Goal: Task Accomplishment & Management: Use online tool/utility

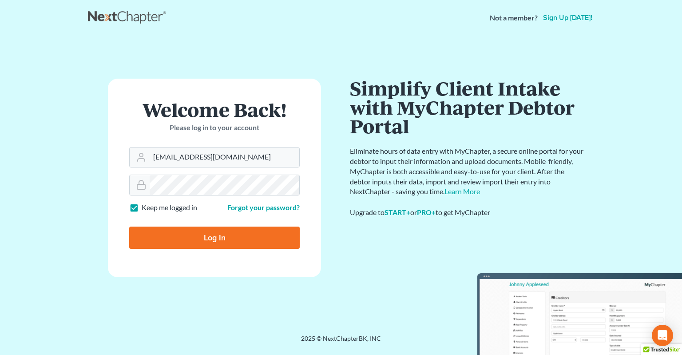
click at [190, 240] on input "Log In" at bounding box center [214, 238] width 171 height 22
type input "Thinking..."
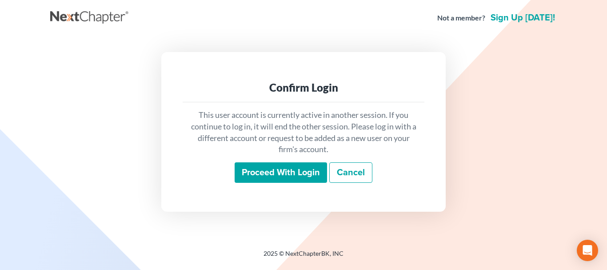
click at [263, 166] on input "Proceed with login" at bounding box center [281, 172] width 92 height 20
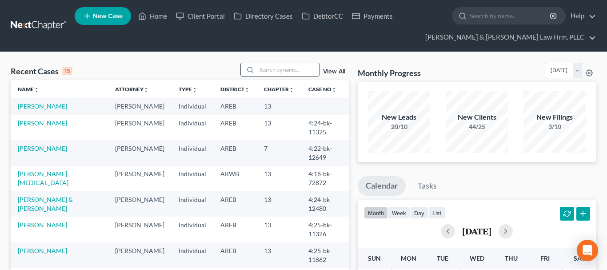
click at [270, 69] on input "search" at bounding box center [288, 69] width 62 height 13
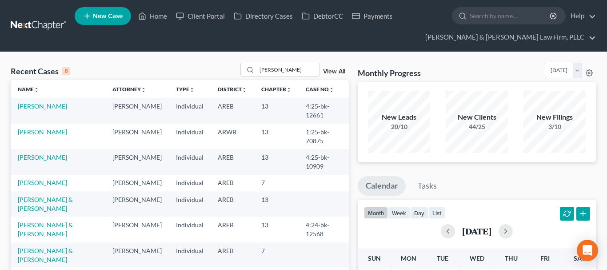
drag, startPoint x: 279, startPoint y: 71, endPoint x: 202, endPoint y: 69, distance: 76.4
click at [257, 70] on input "barnes" at bounding box center [288, 69] width 62 height 13
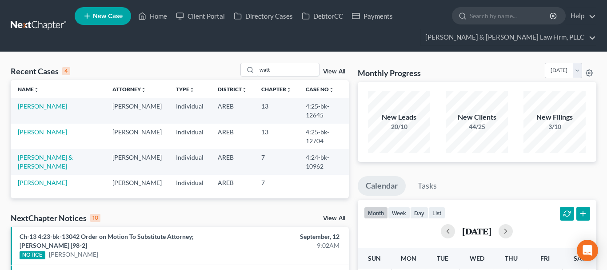
drag, startPoint x: 281, startPoint y: 70, endPoint x: 195, endPoint y: 68, distance: 86.2
click at [257, 69] on input "watt" at bounding box center [288, 69] width 62 height 13
drag, startPoint x: 275, startPoint y: 64, endPoint x: 237, endPoint y: 58, distance: 38.6
click at [257, 63] on input "watt" at bounding box center [288, 69] width 62 height 13
paste input "[PERSON_NAME]"
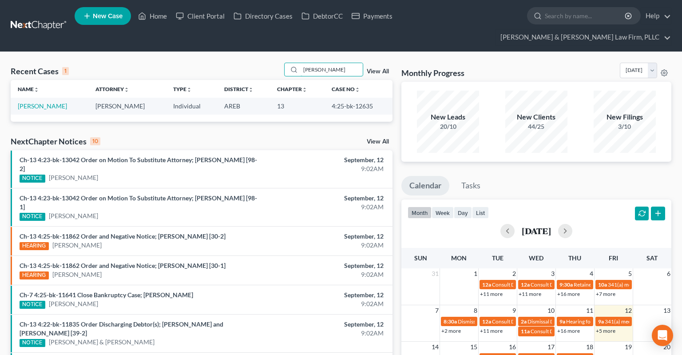
drag, startPoint x: 347, startPoint y: 55, endPoint x: 205, endPoint y: 48, distance: 141.4
click at [301, 63] on input "[PERSON_NAME]" at bounding box center [332, 69] width 62 height 13
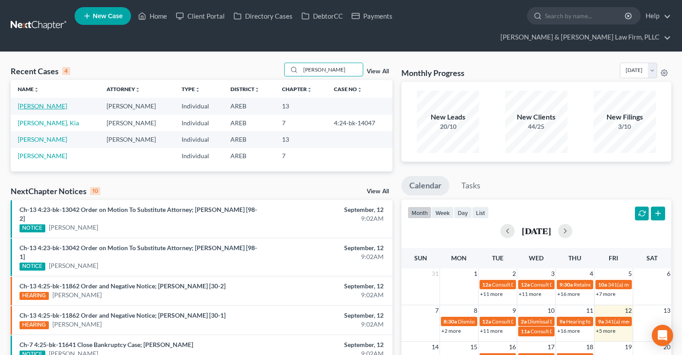
type input "mathis"
click at [40, 102] on link "Mathis, Mark" at bounding box center [42, 106] width 49 height 8
select select "2"
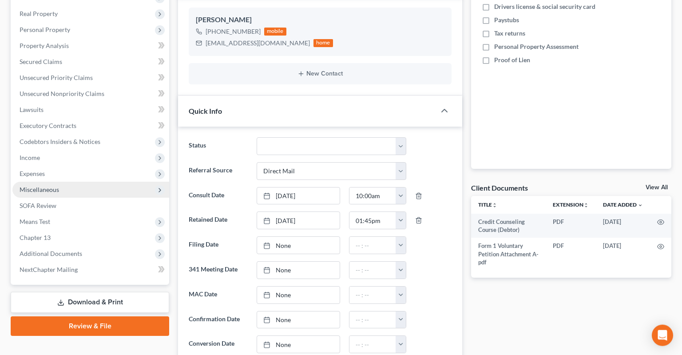
scroll to position [187, 0]
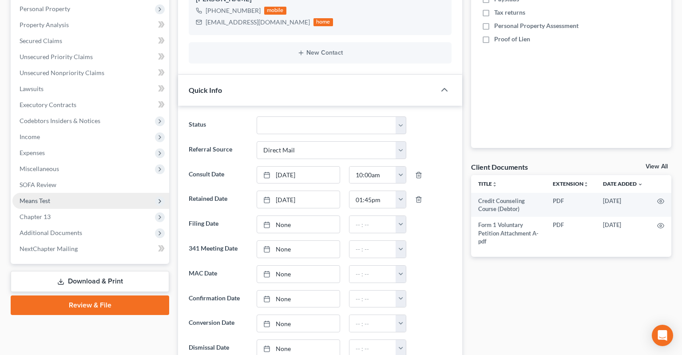
click at [81, 193] on span "Means Test" at bounding box center [90, 201] width 157 height 16
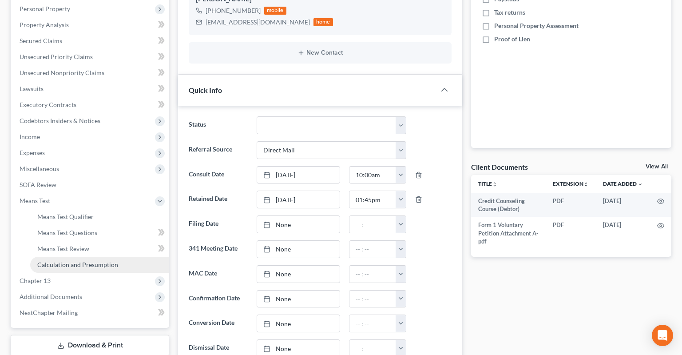
click at [86, 261] on span "Calculation and Presumption" at bounding box center [77, 265] width 81 height 8
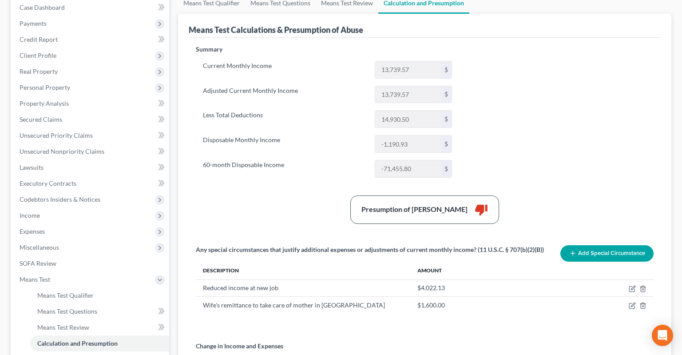
scroll to position [92, 0]
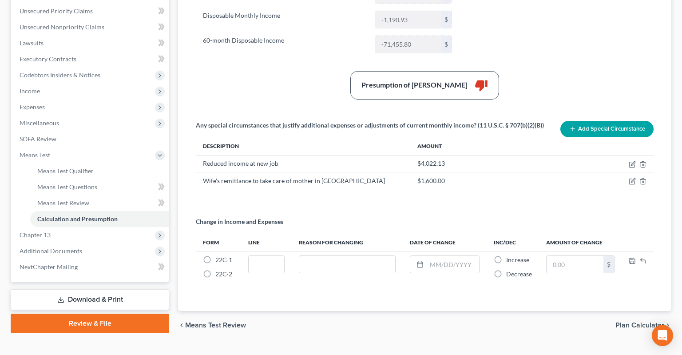
click at [111, 269] on link "Download & Print" at bounding box center [90, 299] width 159 height 21
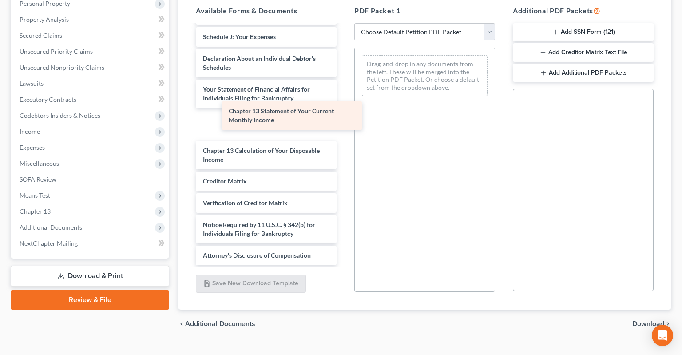
scroll to position [260, 0]
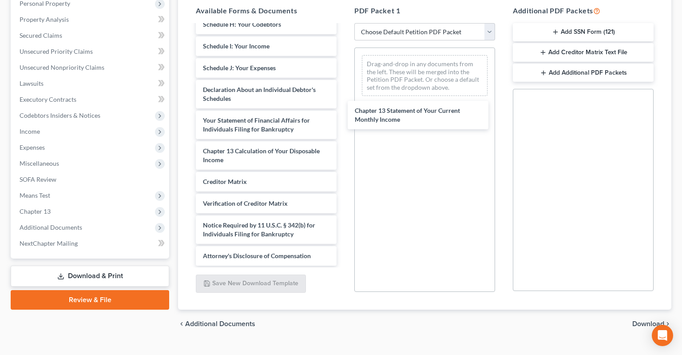
drag, startPoint x: 272, startPoint y: 109, endPoint x: 422, endPoint y: 115, distance: 150.3
click at [344, 115] on div "Chapter 13 Statement of Your Current Monthly Income Credit Counseling Course (D…" at bounding box center [266, 15] width 155 height 500
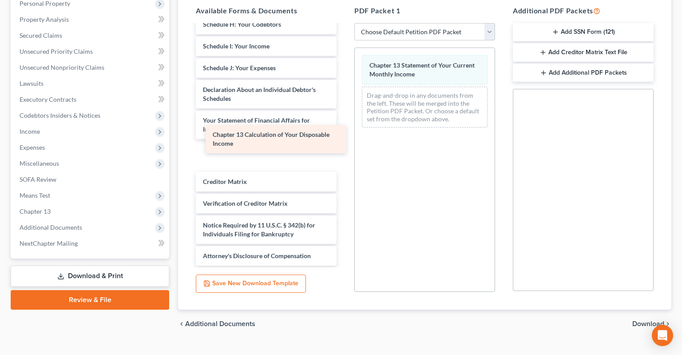
scroll to position [229, 0]
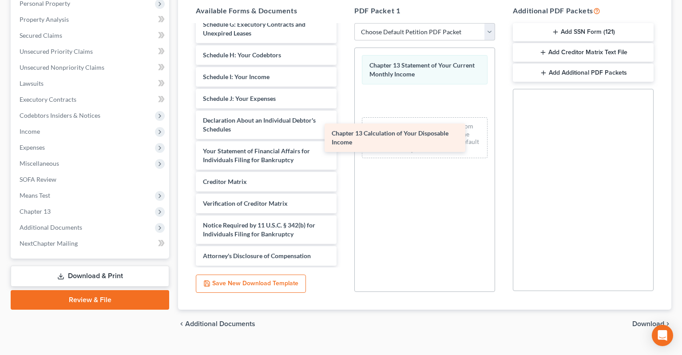
drag, startPoint x: 288, startPoint y: 140, endPoint x: 428, endPoint y: 135, distance: 140.0
click at [344, 135] on div "Chapter 13 Calculation of Your Disposable Income Credit Counseling Course (Debt…" at bounding box center [266, 31] width 155 height 470
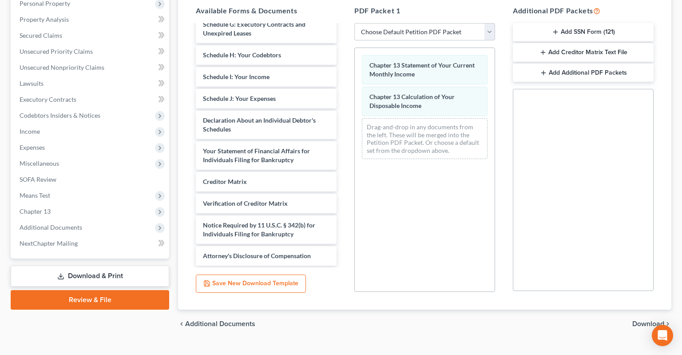
click at [606, 269] on span "Download" at bounding box center [649, 323] width 32 height 7
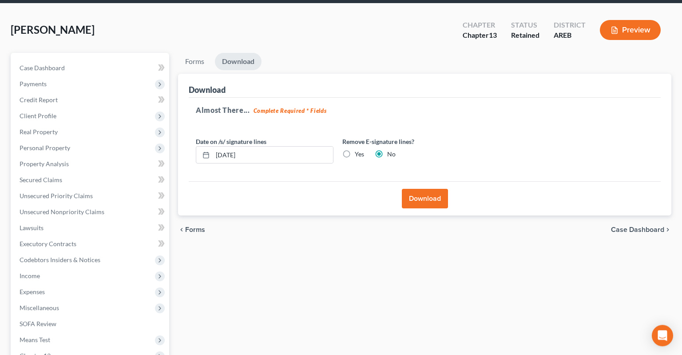
scroll to position [23, 0]
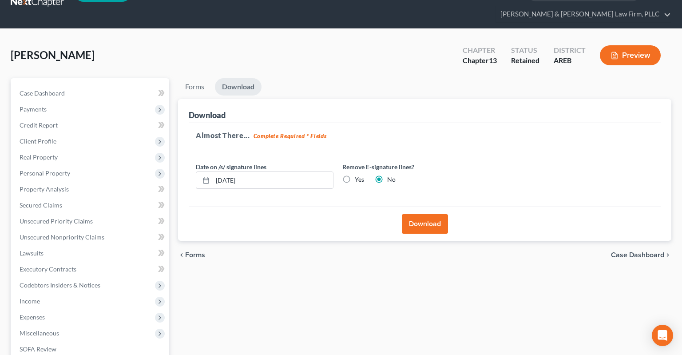
click at [420, 214] on button "Download" at bounding box center [425, 224] width 46 height 20
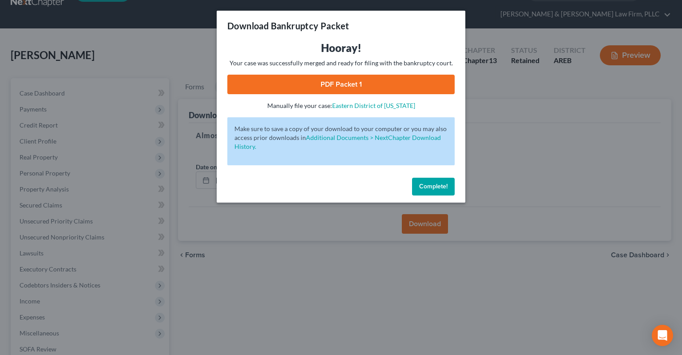
click at [365, 86] on link "PDF Packet 1" at bounding box center [340, 85] width 227 height 20
click at [426, 187] on span "Complete!" at bounding box center [433, 187] width 28 height 8
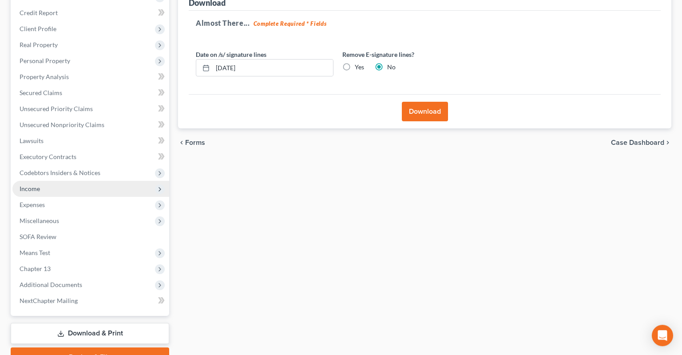
scroll to position [164, 0]
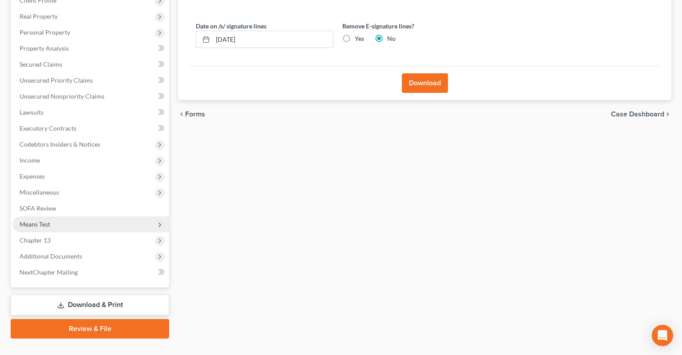
click at [99, 216] on span "Means Test" at bounding box center [90, 224] width 157 height 16
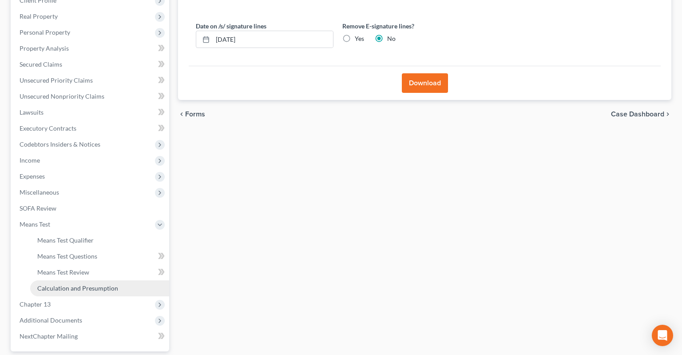
click at [96, 269] on span "Calculation and Presumption" at bounding box center [77, 288] width 81 height 8
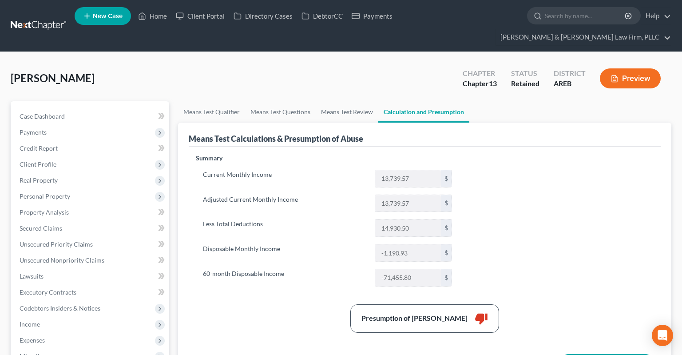
scroll to position [187, 0]
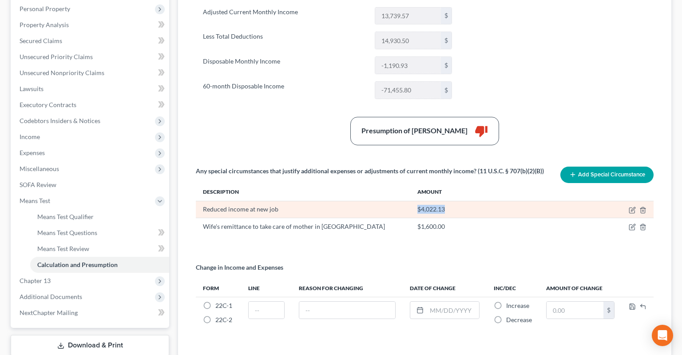
drag, startPoint x: 433, startPoint y: 191, endPoint x: 413, endPoint y: 193, distance: 19.7
click at [413, 201] on td "$4,022.13" at bounding box center [515, 209] width 211 height 17
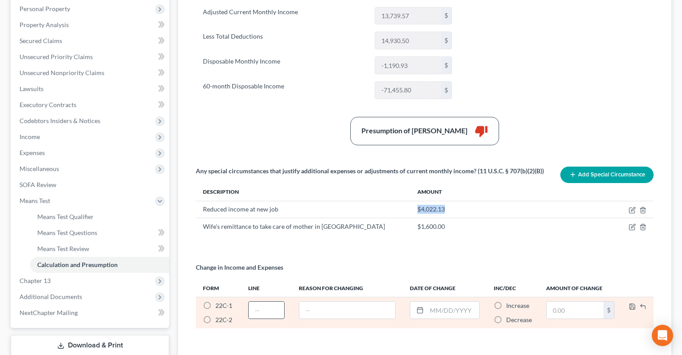
copy div "$4,022.13"
click at [215, 269] on label "22C-1 *" at bounding box center [223, 305] width 17 height 9
click at [219, 269] on input "22C-1 *" at bounding box center [222, 304] width 6 height 6
radio input "true"
click at [260, 269] on input "text" at bounding box center [267, 310] width 36 height 17
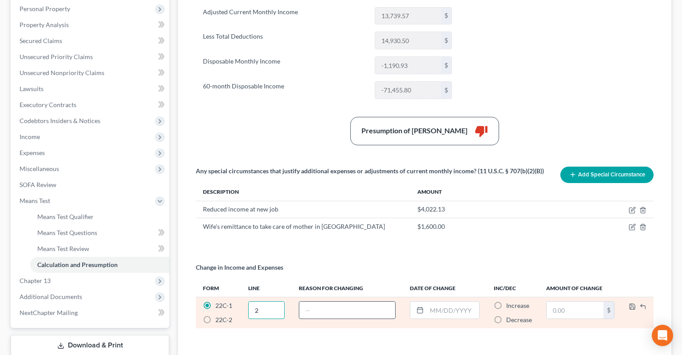
type input "2"
click at [341, 269] on input "text" at bounding box center [347, 310] width 96 height 17
type input "Reduced income at new job"
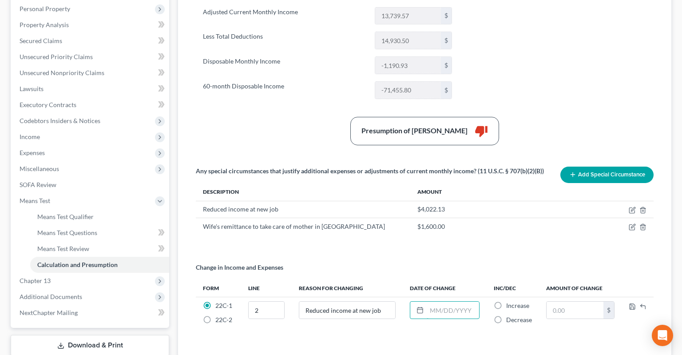
scroll to position [0, 0]
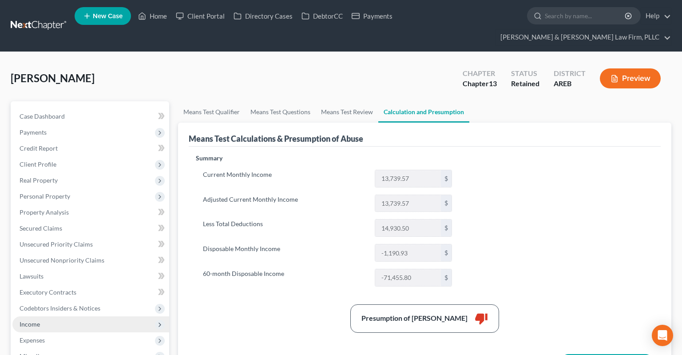
click at [69, 269] on span "Income" at bounding box center [90, 324] width 157 height 16
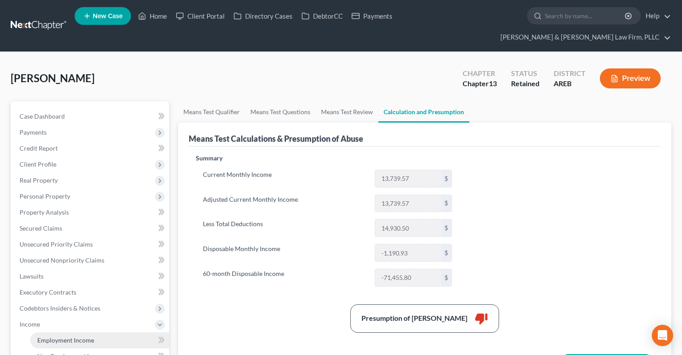
click at [77, 269] on span "Employment Income" at bounding box center [65, 340] width 57 height 8
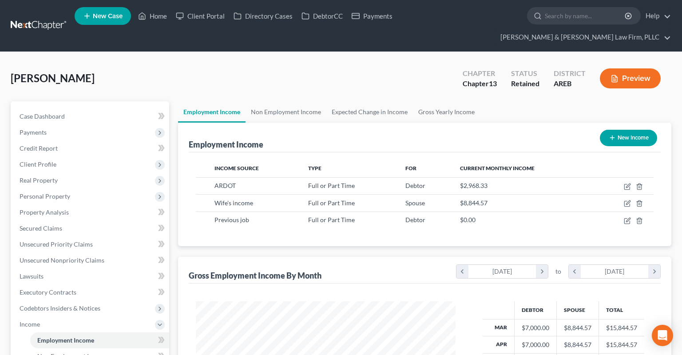
scroll to position [158, 277]
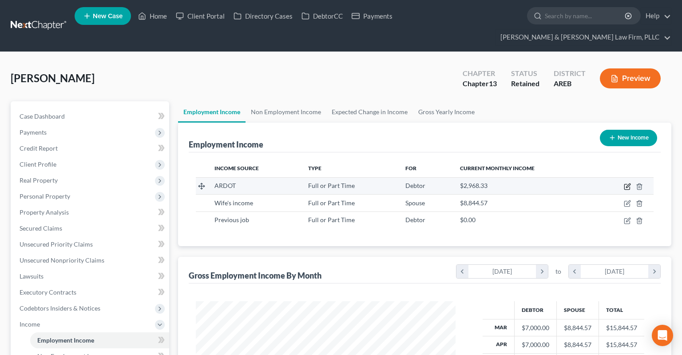
click at [606, 183] on icon "button" at bounding box center [627, 186] width 7 height 7
select select "0"
select select "2"
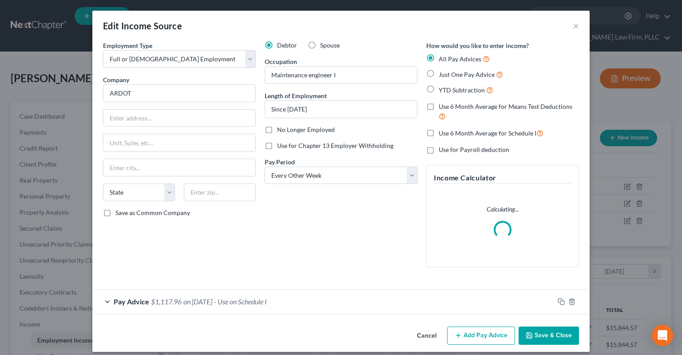
click at [421, 269] on button "Cancel" at bounding box center [427, 336] width 34 height 18
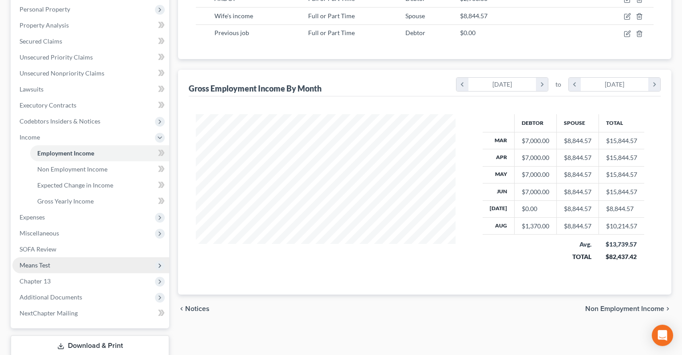
scroll to position [187, 0]
click at [86, 257] on span "Means Test" at bounding box center [90, 265] width 157 height 16
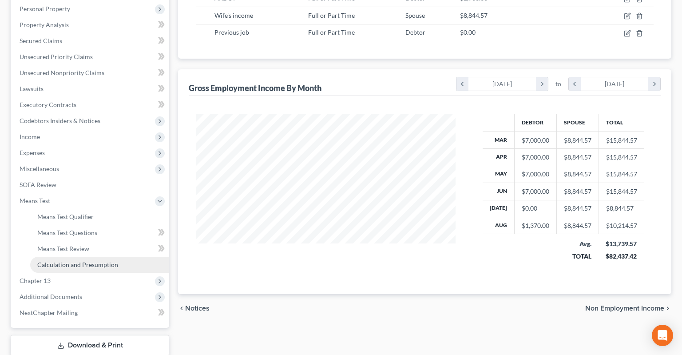
click at [109, 261] on span "Calculation and Presumption" at bounding box center [77, 265] width 81 height 8
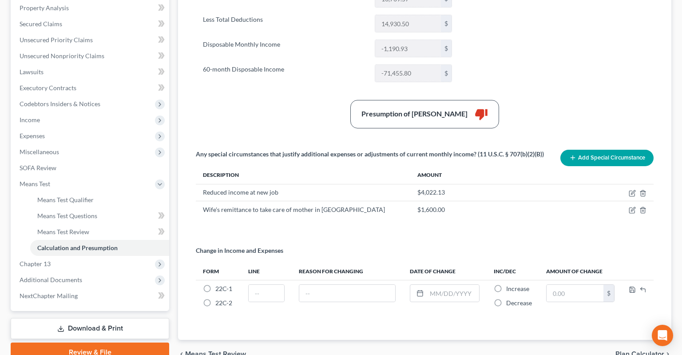
scroll to position [233, 0]
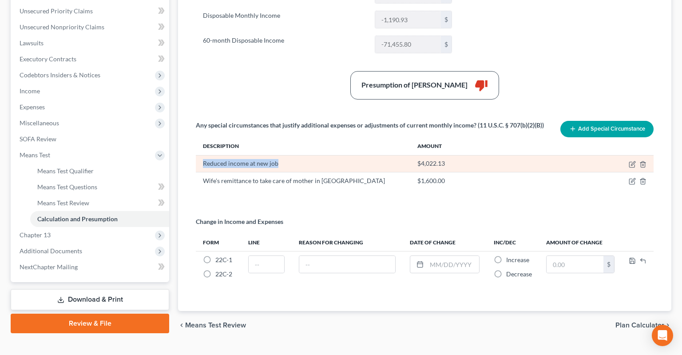
drag, startPoint x: 277, startPoint y: 146, endPoint x: 203, endPoint y: 144, distance: 73.3
click at [203, 159] on div "Reduced income at new job" at bounding box center [303, 163] width 200 height 9
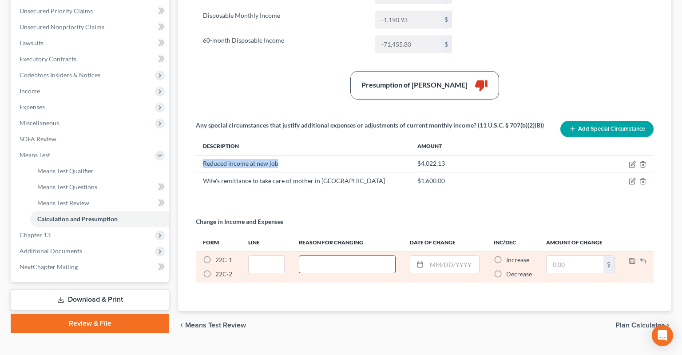
copy div "Reduced income at new job"
click at [363, 256] on input "text" at bounding box center [347, 264] width 96 height 17
paste input "Reduced income at new job"
type input "Reduced income at new job"
click at [259, 256] on input "text" at bounding box center [267, 264] width 36 height 17
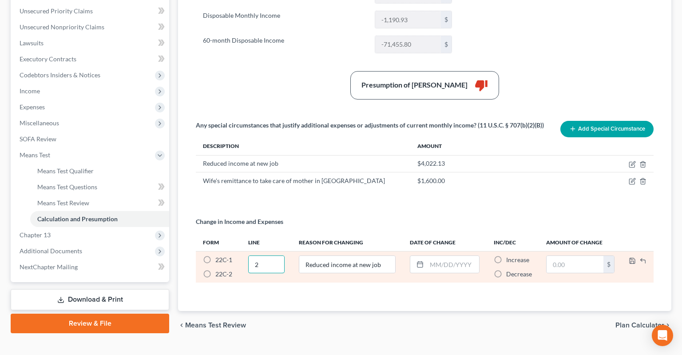
type input "2"
click at [215, 255] on label "22C-1 *" at bounding box center [223, 259] width 17 height 9
click at [219, 255] on input "22C-1 *" at bounding box center [222, 258] width 6 height 6
radio input "true"
click at [438, 256] on input "text" at bounding box center [453, 264] width 53 height 17
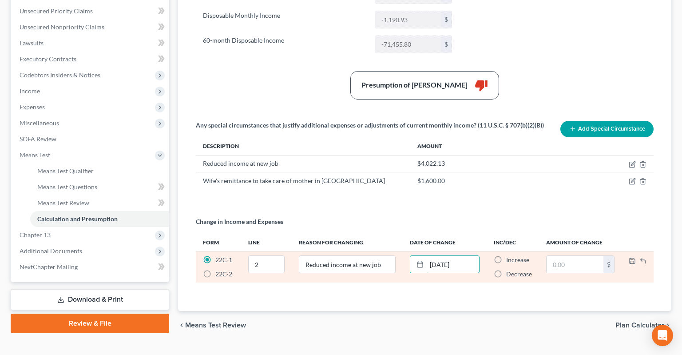
type input "07/01/2025"
click at [506, 269] on label "Decrease *" at bounding box center [519, 274] width 26 height 9
click at [510, 269] on input "Decrease *" at bounding box center [513, 273] width 6 height 6
radio input "true"
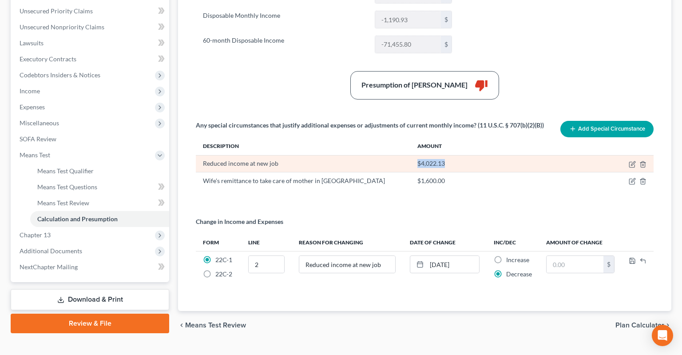
drag, startPoint x: 418, startPoint y: 147, endPoint x: 445, endPoint y: 148, distance: 27.6
click at [445, 159] on div "$4,022.13" at bounding box center [516, 163] width 197 height 9
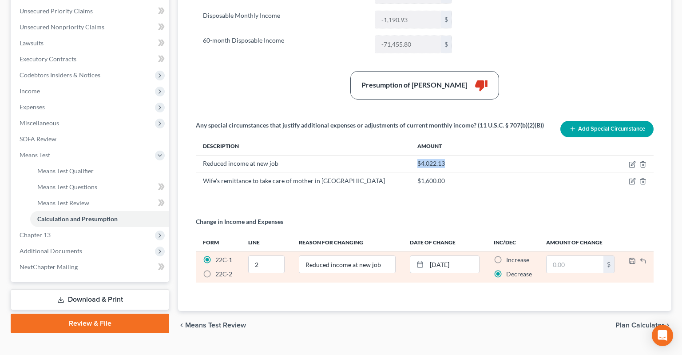
copy div "$4,022.13"
click at [565, 256] on input "text" at bounding box center [575, 264] width 57 height 17
paste input "4,022.13"
type input "4,022.13"
click at [606, 261] on polyline "button" at bounding box center [632, 262] width 3 height 2
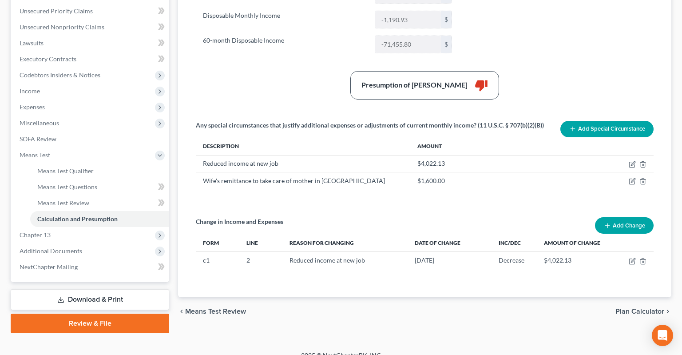
scroll to position [228, 0]
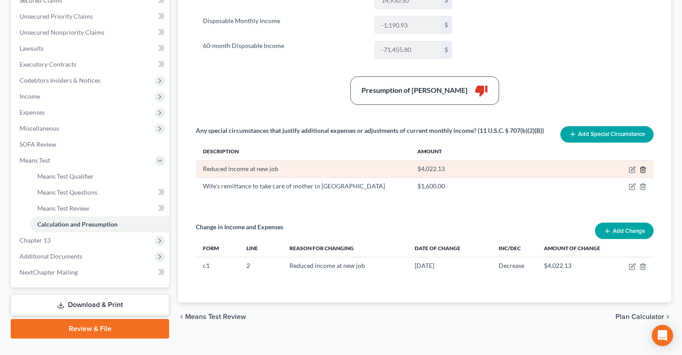
click at [606, 167] on icon "button" at bounding box center [643, 170] width 4 height 6
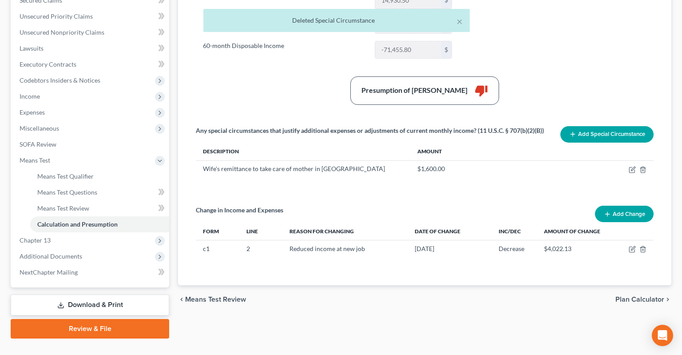
click at [442, 269] on div "chevron_left Means Test Review Plan Calculator chevron_right" at bounding box center [425, 299] width 494 height 28
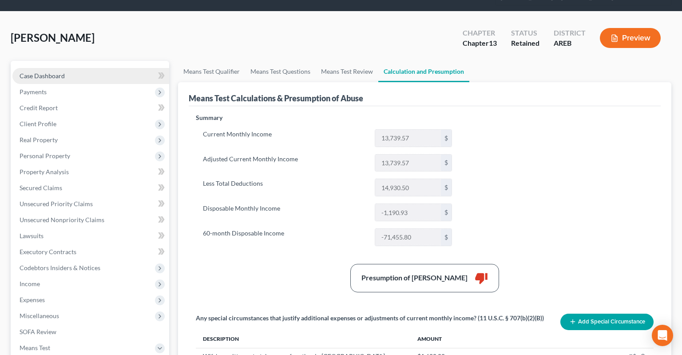
click at [103, 68] on link "Case Dashboard" at bounding box center [90, 76] width 157 height 16
select select "2"
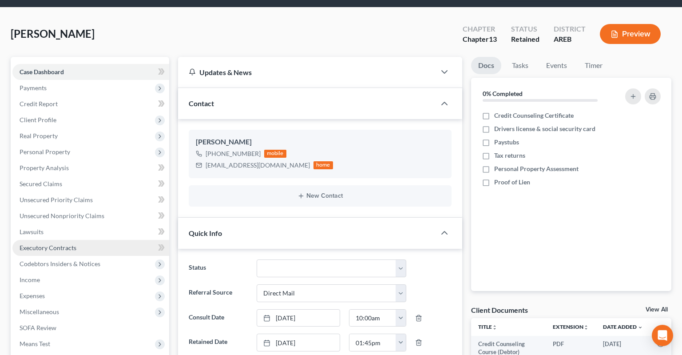
scroll to position [94, 0]
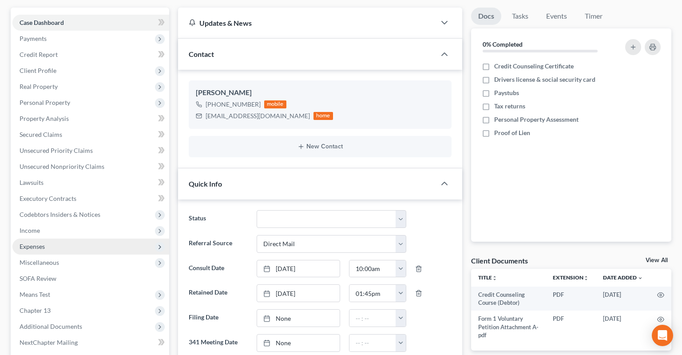
click at [85, 239] on span "Expenses" at bounding box center [90, 247] width 157 height 16
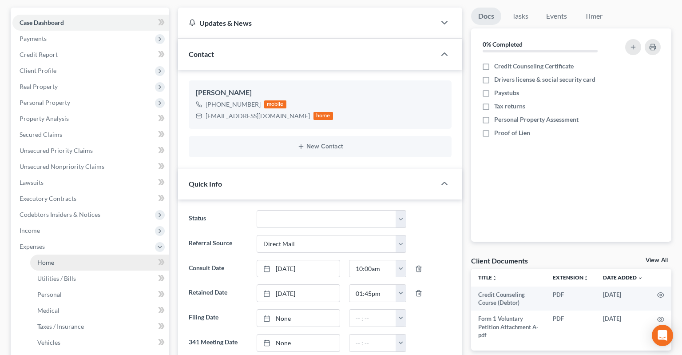
click at [88, 255] on link "Home" at bounding box center [99, 263] width 139 height 16
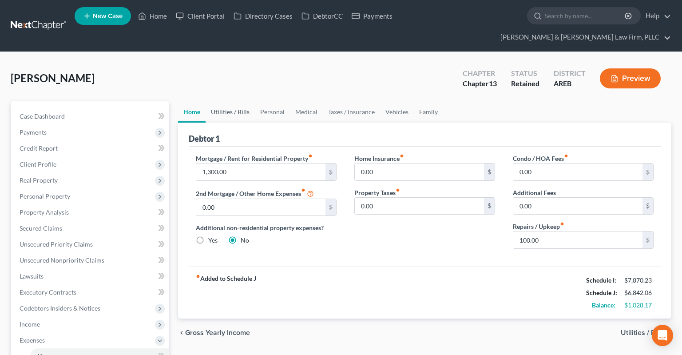
click at [236, 101] on link "Utilities / Bills" at bounding box center [230, 111] width 49 height 21
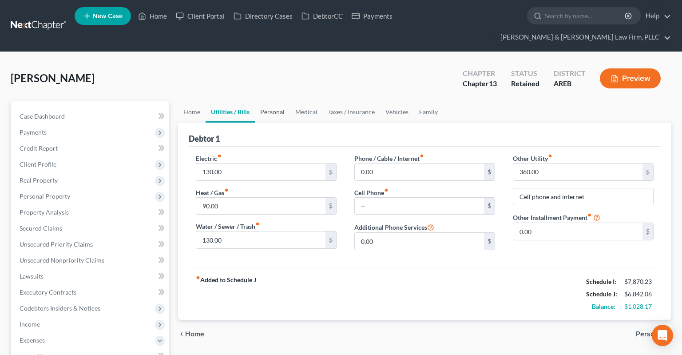
click at [275, 101] on link "Personal" at bounding box center [272, 111] width 35 height 21
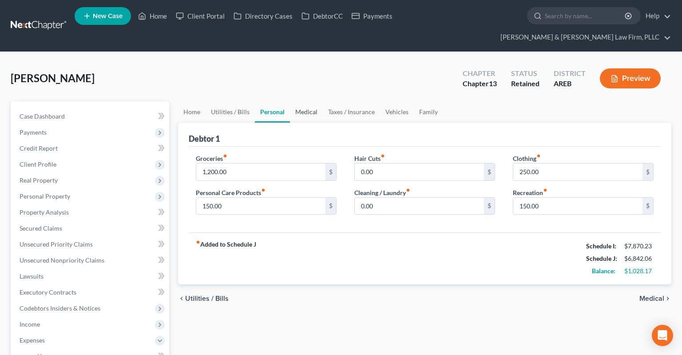
click at [313, 101] on link "Medical" at bounding box center [306, 111] width 33 height 21
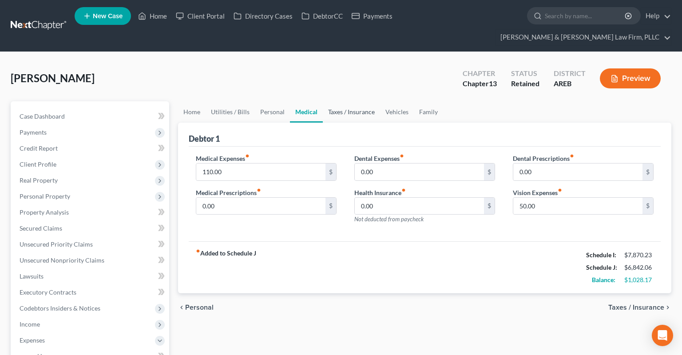
click at [347, 101] on link "Taxes / Insurance" at bounding box center [351, 111] width 57 height 21
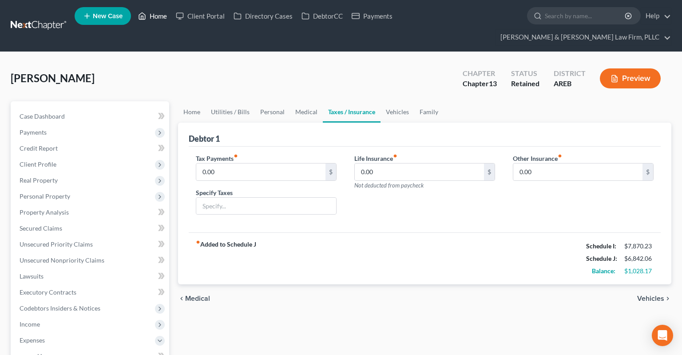
click at [155, 19] on link "Home" at bounding box center [153, 16] width 38 height 16
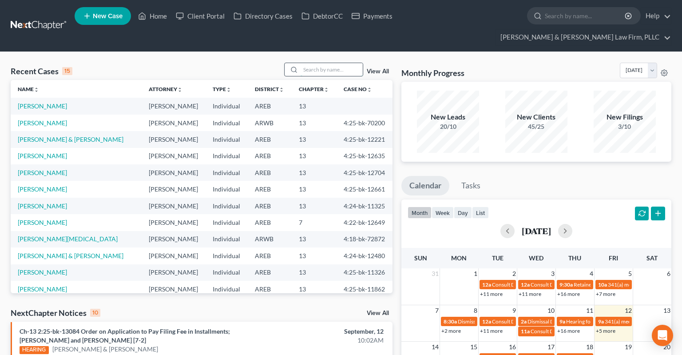
click at [304, 63] on input "search" at bounding box center [332, 69] width 62 height 13
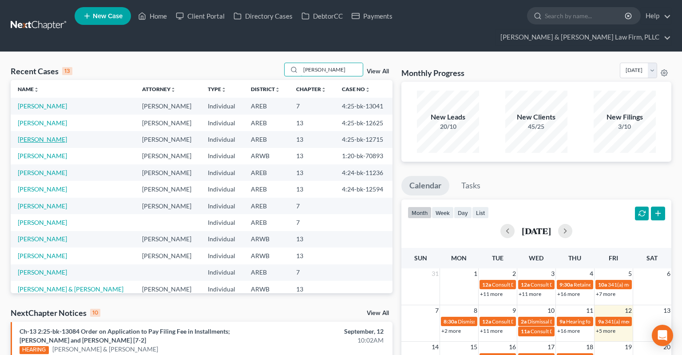
type input "angela"
click at [36, 135] on link "Williams, Angela" at bounding box center [42, 139] width 49 height 8
select select "2"
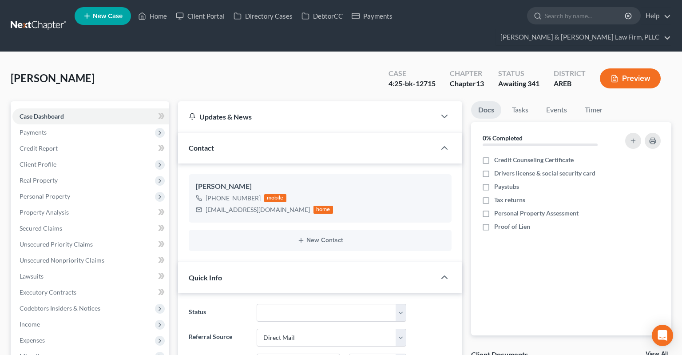
scroll to position [235, 0]
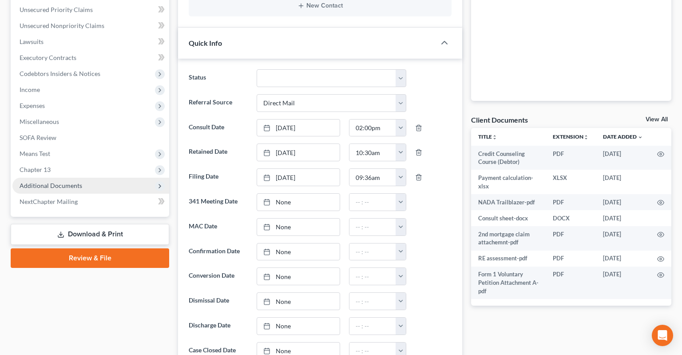
click at [100, 178] on span "Additional Documents" at bounding box center [90, 186] width 157 height 16
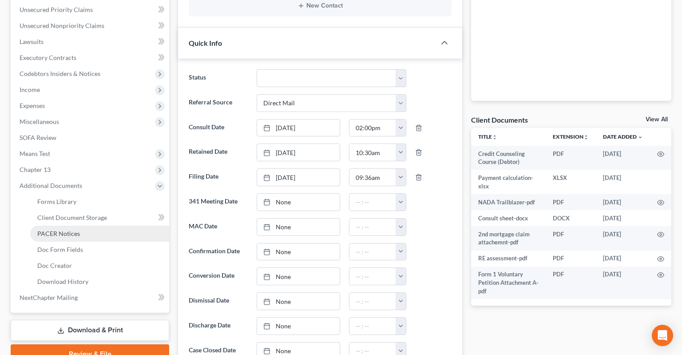
click at [101, 226] on link "PACER Notices" at bounding box center [99, 234] width 139 height 16
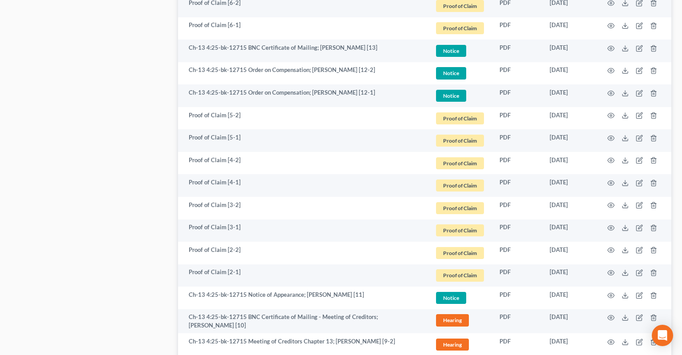
scroll to position [750, 0]
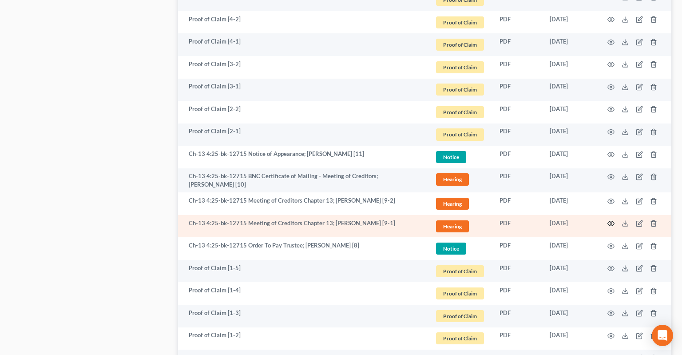
click at [606, 215] on td at bounding box center [634, 226] width 75 height 23
click at [606, 220] on icon "button" at bounding box center [611, 223] width 7 height 7
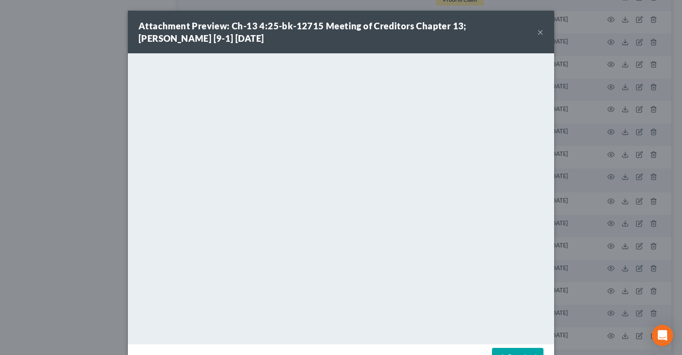
click at [538, 35] on button "×" at bounding box center [541, 32] width 6 height 11
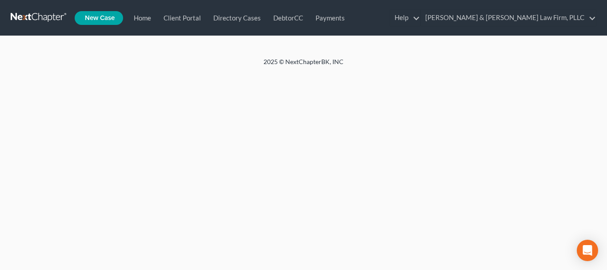
select select "0"
select select "4"
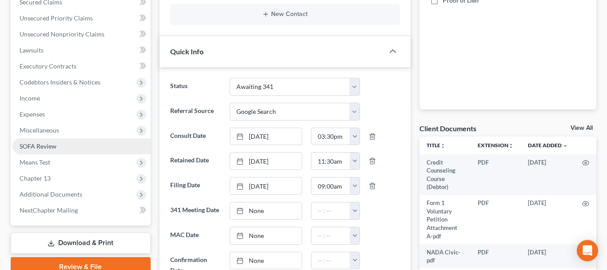
scroll to position [227, 0]
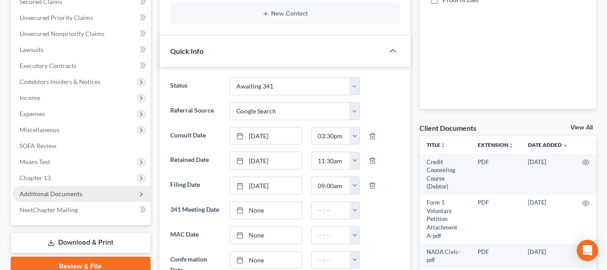
click at [82, 192] on span "Additional Documents" at bounding box center [81, 194] width 138 height 16
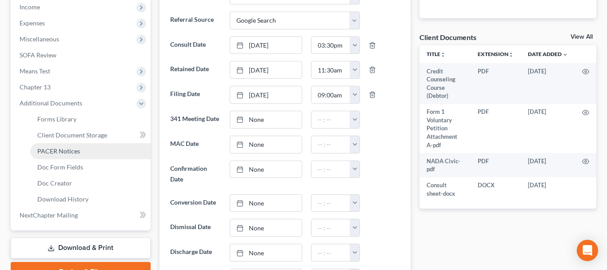
click at [83, 149] on link "PACER Notices" at bounding box center [90, 151] width 120 height 16
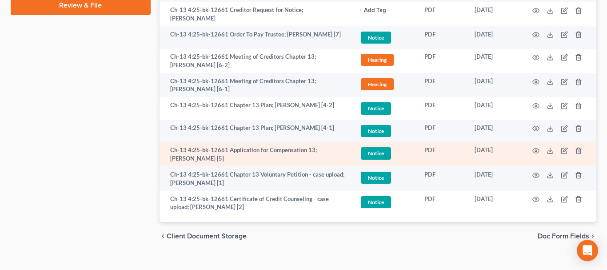
scroll to position [584, 0]
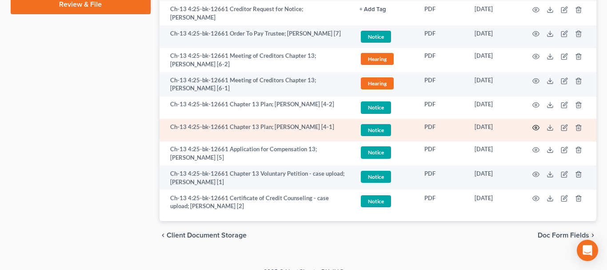
click at [539, 124] on icon "button" at bounding box center [535, 127] width 7 height 7
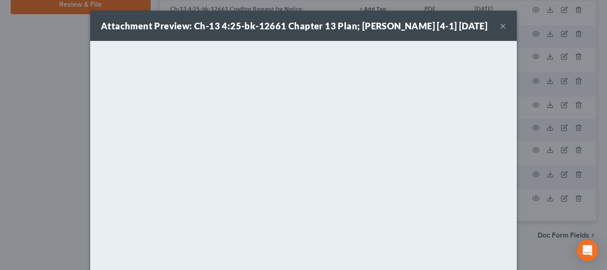
scroll to position [102, 0]
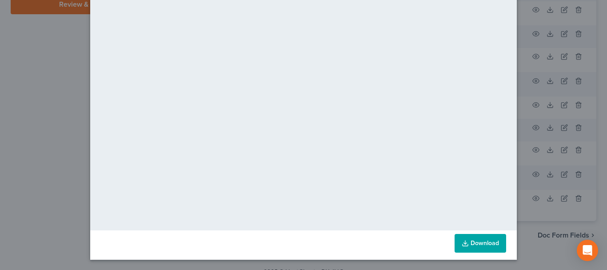
click at [474, 241] on link "Download" at bounding box center [480, 243] width 52 height 19
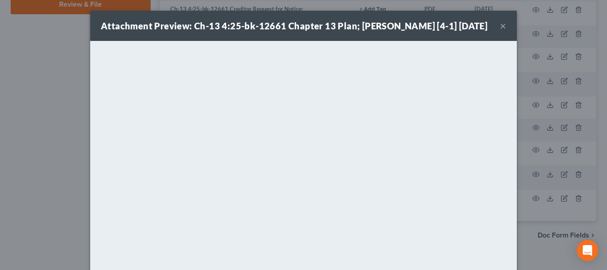
click at [503, 28] on button "×" at bounding box center [503, 25] width 6 height 11
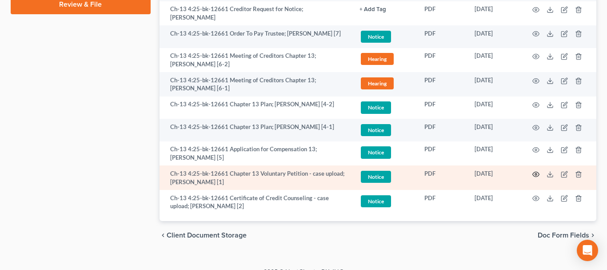
click at [537, 173] on circle "button" at bounding box center [536, 174] width 2 height 2
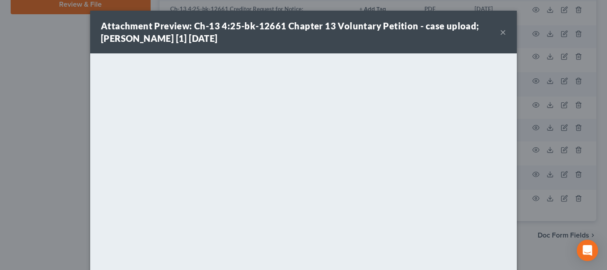
scroll to position [114, 0]
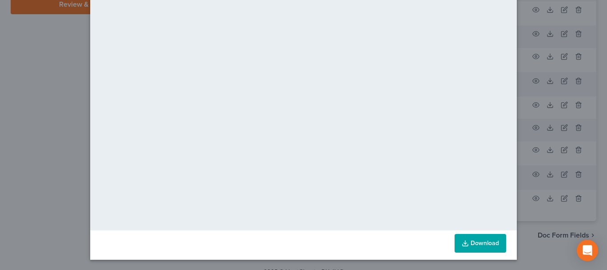
click at [487, 243] on link "Download" at bounding box center [480, 243] width 52 height 19
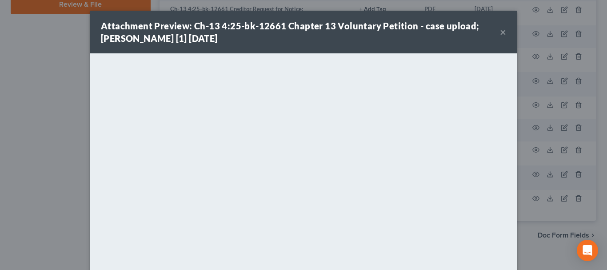
click at [500, 34] on div "Attachment Preview: Ch-13 4:25-bk-12661 Chapter 13 Voluntary Petition - case up…" at bounding box center [303, 32] width 426 height 43
click at [502, 34] on button "×" at bounding box center [503, 32] width 6 height 11
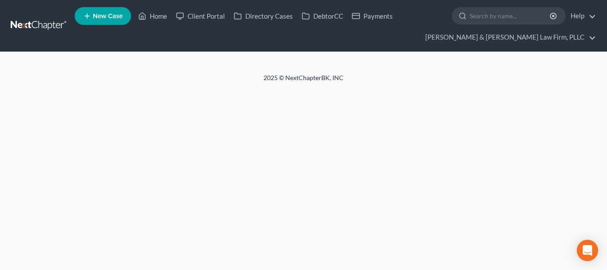
select select "0"
select select "2"
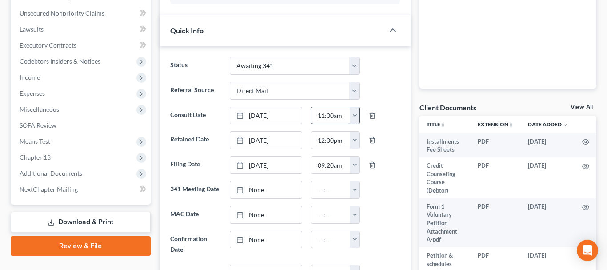
scroll to position [272, 0]
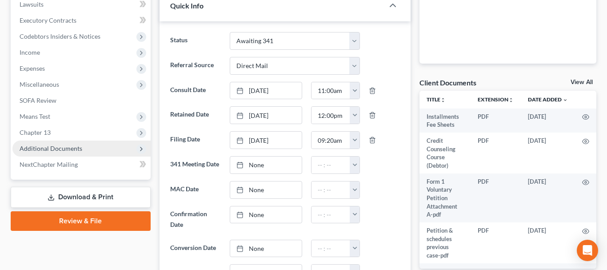
click at [67, 148] on span "Additional Documents" at bounding box center [51, 148] width 63 height 8
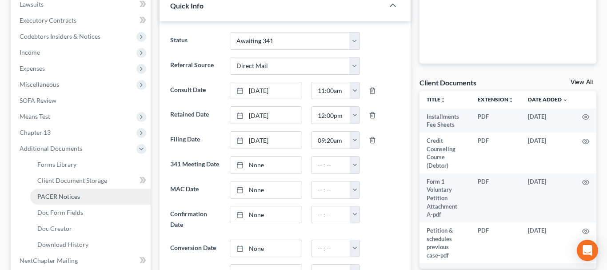
click at [76, 195] on span "PACER Notices" at bounding box center [58, 196] width 43 height 8
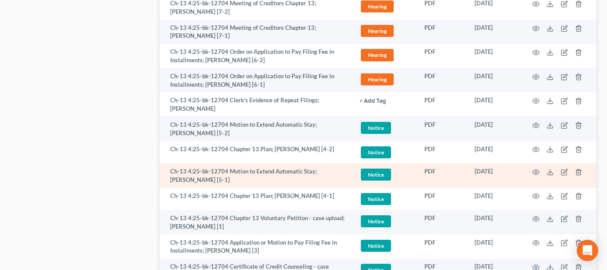
scroll to position [725, 0]
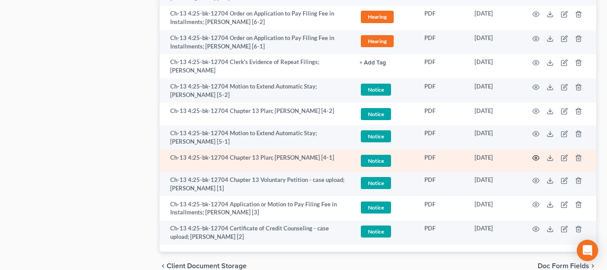
click at [536, 154] on icon "button" at bounding box center [535, 157] width 7 height 7
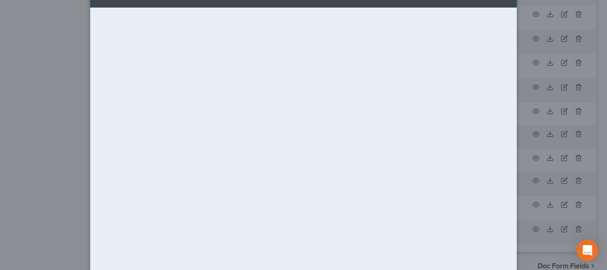
scroll to position [102, 0]
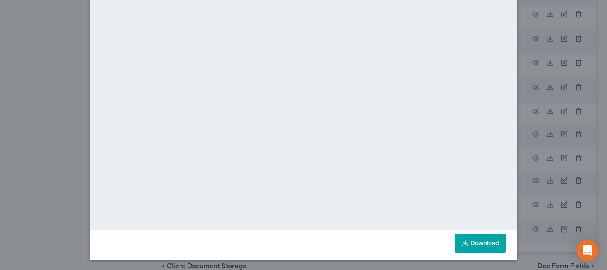
click at [472, 240] on link "Download" at bounding box center [480, 243] width 52 height 19
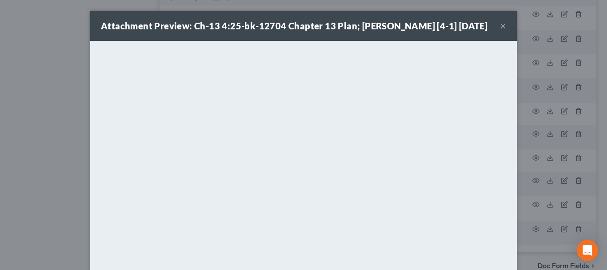
click at [505, 29] on button "×" at bounding box center [503, 25] width 6 height 11
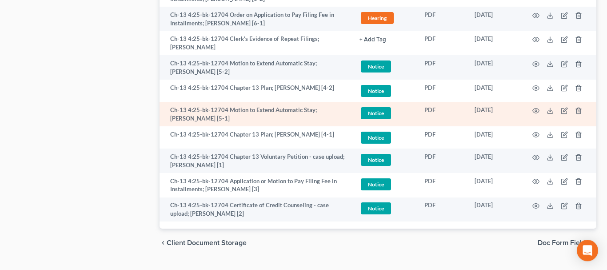
scroll to position [762, 0]
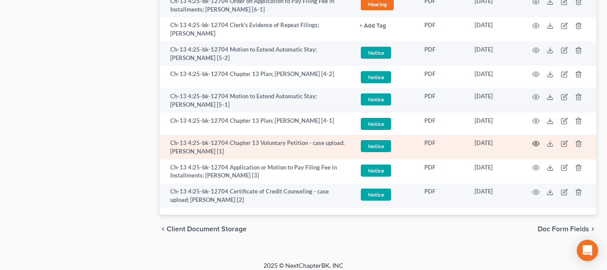
click at [537, 140] on icon "button" at bounding box center [535, 143] width 7 height 7
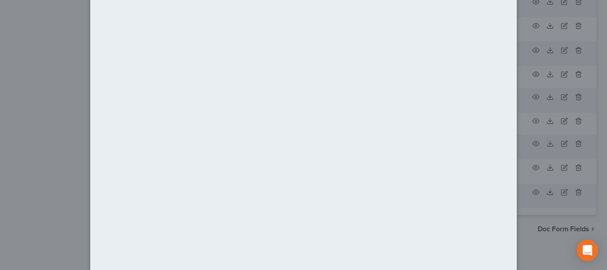
scroll to position [114, 0]
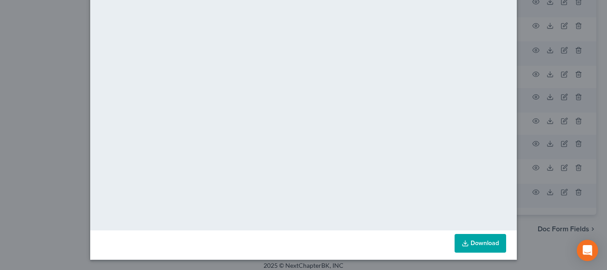
click at [490, 240] on link "Download" at bounding box center [480, 243] width 52 height 19
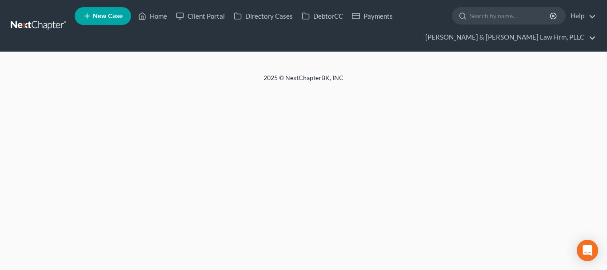
select select "4"
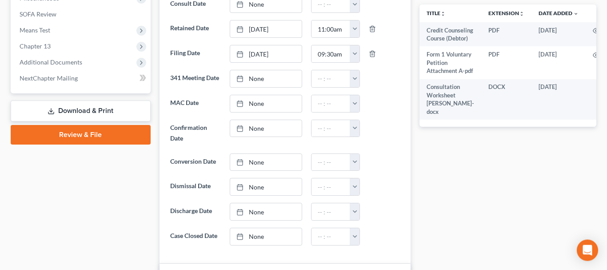
scroll to position [363, 0]
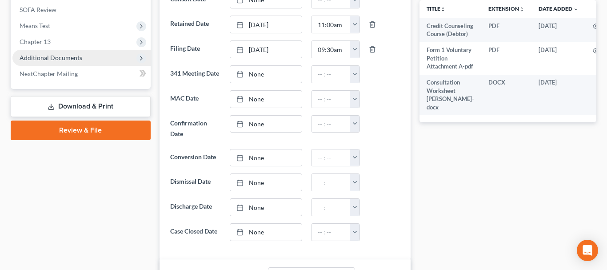
click at [82, 55] on span "Additional Documents" at bounding box center [81, 58] width 138 height 16
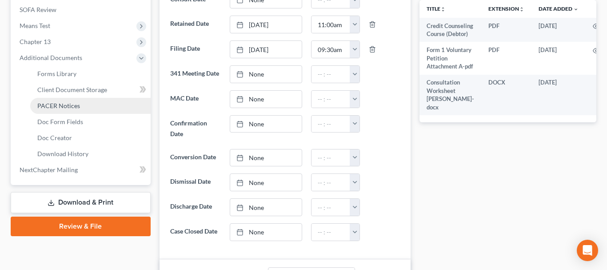
click at [80, 100] on link "PACER Notices" at bounding box center [90, 106] width 120 height 16
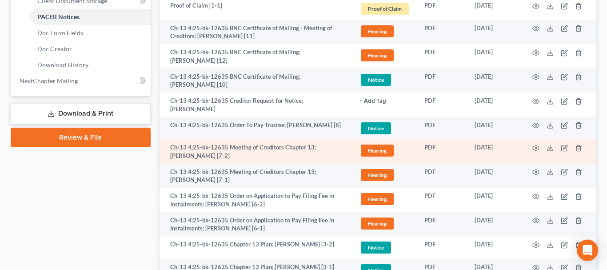
scroll to position [452, 0]
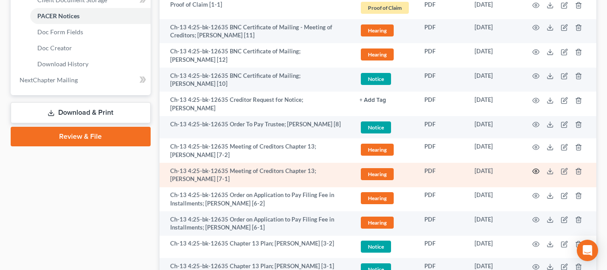
click at [537, 171] on icon "button" at bounding box center [535, 170] width 7 height 7
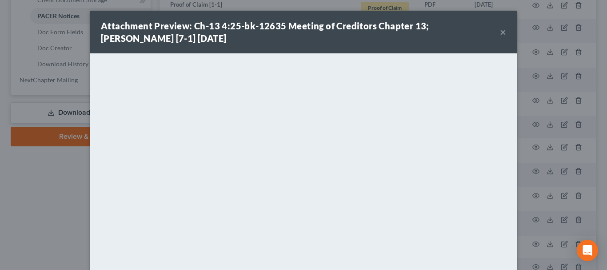
click at [499, 35] on div "Attachment Preview: Ch-13 4:25-bk-12635 Meeting of Creditors Chapter 13; [PERSO…" at bounding box center [300, 32] width 399 height 25
click at [503, 33] on button "×" at bounding box center [503, 32] width 6 height 11
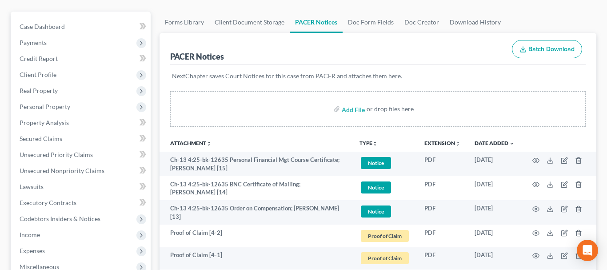
scroll to position [0, 0]
